Goal: Find specific page/section: Find specific page/section

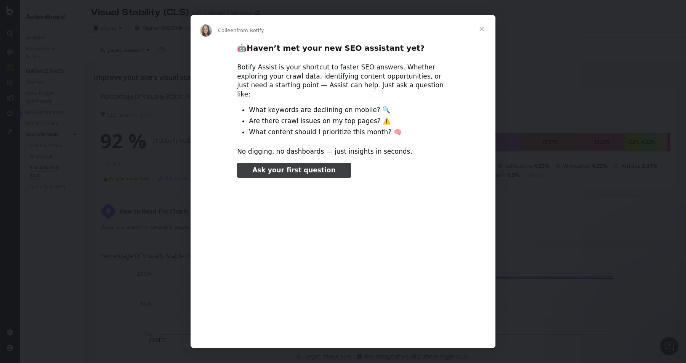
click at [487, 26] on span "Close" at bounding box center [481, 28] width 27 height 27
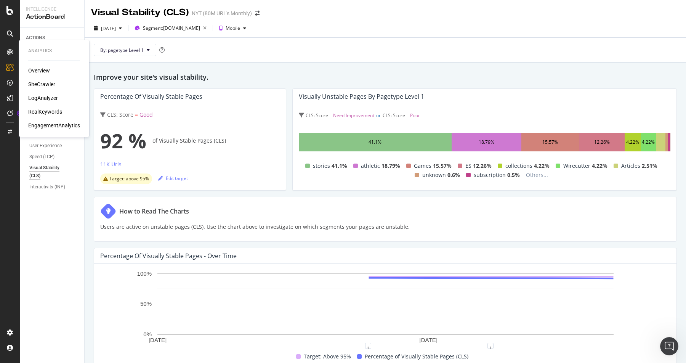
click at [10, 53] on icon at bounding box center [10, 52] width 6 height 6
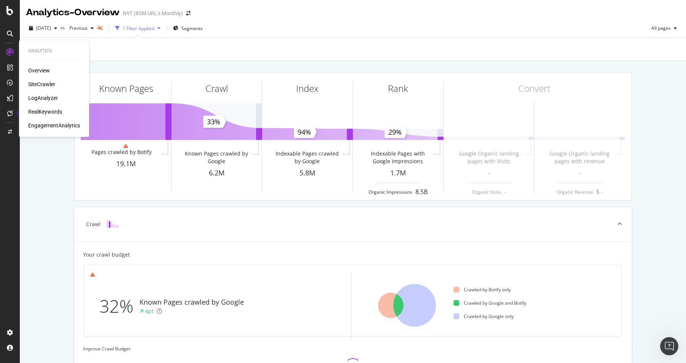
click at [48, 84] on div "SiteCrawler" at bounding box center [41, 84] width 27 height 8
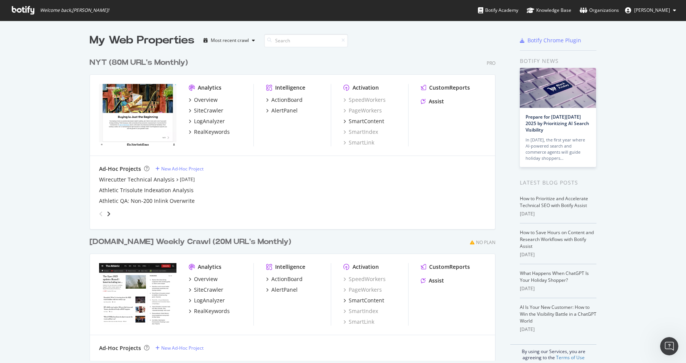
scroll to position [363, 686]
